Goal: Find specific page/section: Find specific page/section

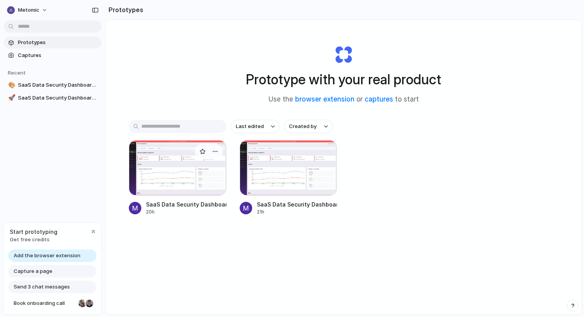
click at [193, 164] on div at bounding box center [178, 167] width 98 height 55
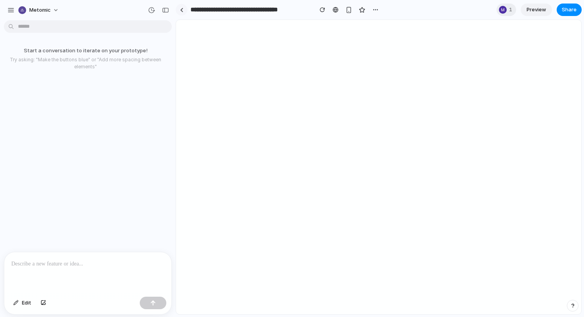
click at [184, 10] on link at bounding box center [182, 10] width 12 height 12
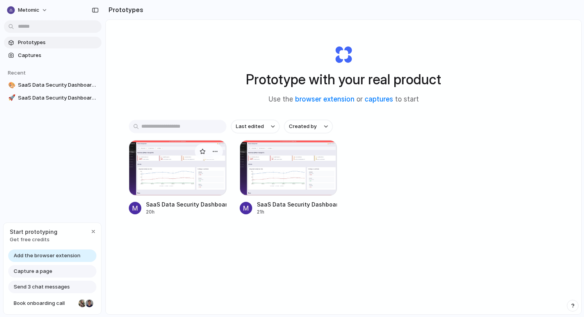
click at [179, 166] on div at bounding box center [178, 167] width 98 height 55
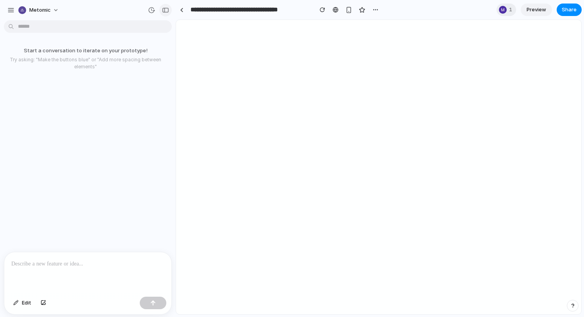
click at [168, 9] on div "button" at bounding box center [165, 9] width 7 height 5
